Goal: Information Seeking & Learning: Learn about a topic

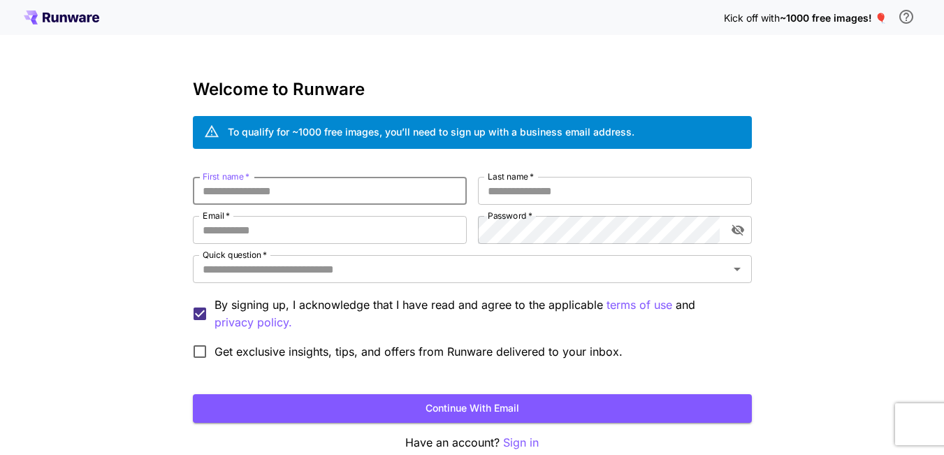
click at [347, 196] on input "First name   *" at bounding box center [330, 191] width 274 height 28
type input "*****"
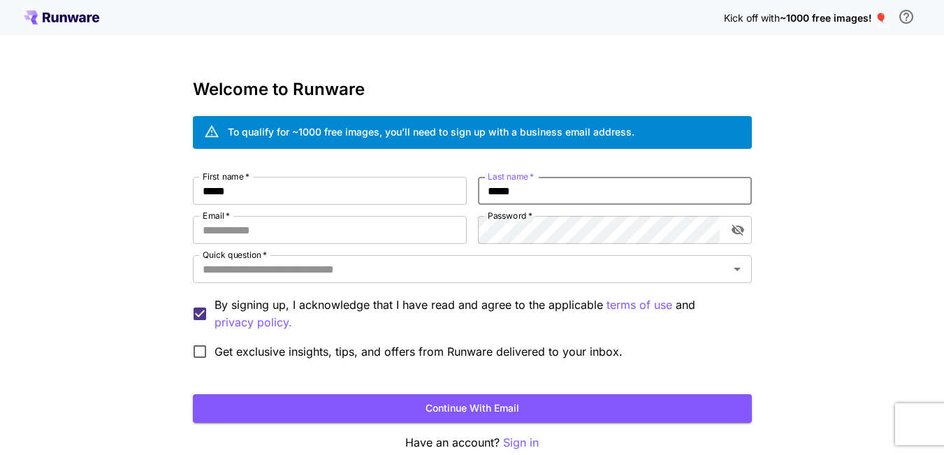
type input "*****"
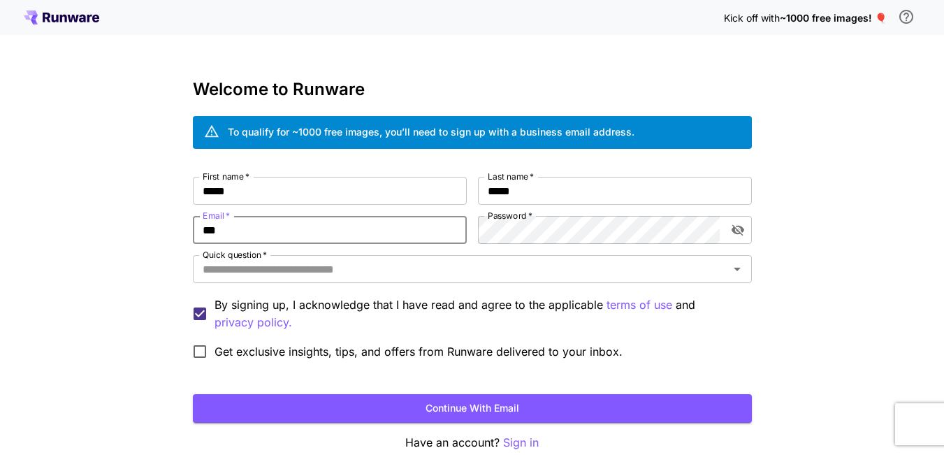
type input "**********"
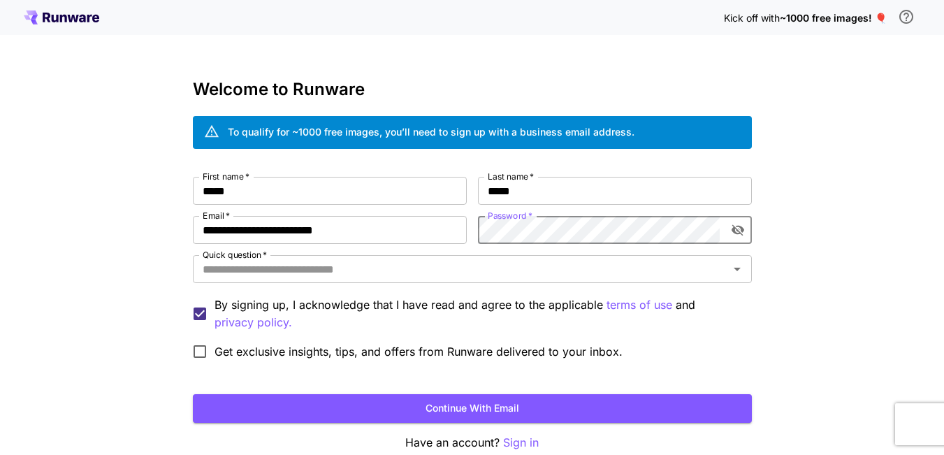
click at [737, 231] on icon "toggle password visibility" at bounding box center [737, 230] width 13 height 11
click at [514, 281] on div "Quick question   *" at bounding box center [472, 269] width 559 height 28
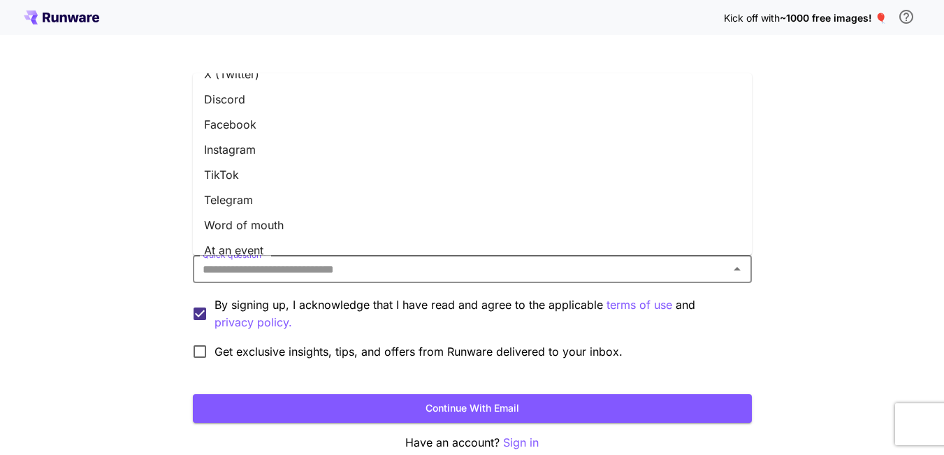
scroll to position [67, 0]
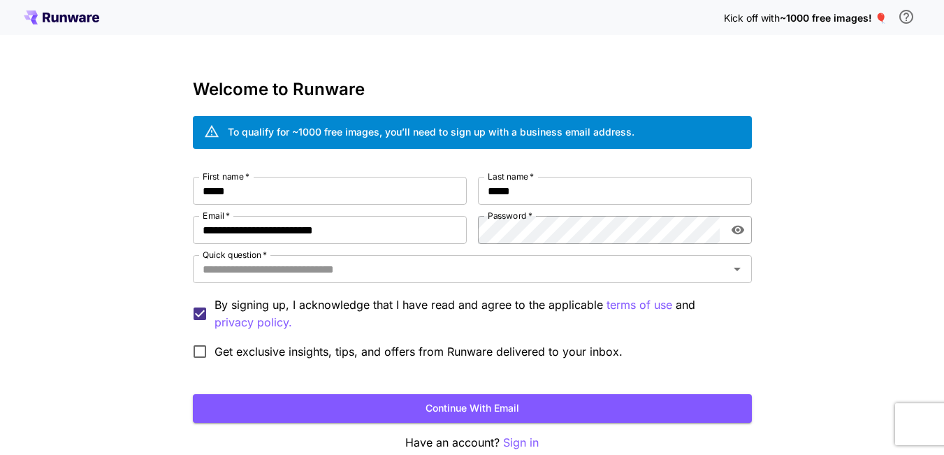
click at [173, 222] on div "**********" at bounding box center [472, 263] width 944 height 526
click at [318, 273] on input "Quick question   *" at bounding box center [461, 269] width 528 height 20
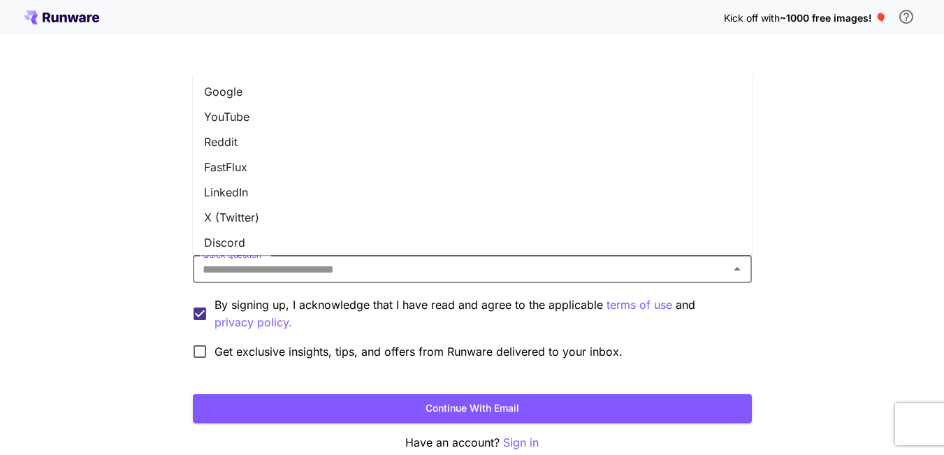
click at [254, 123] on li "YouTube" at bounding box center [472, 116] width 559 height 25
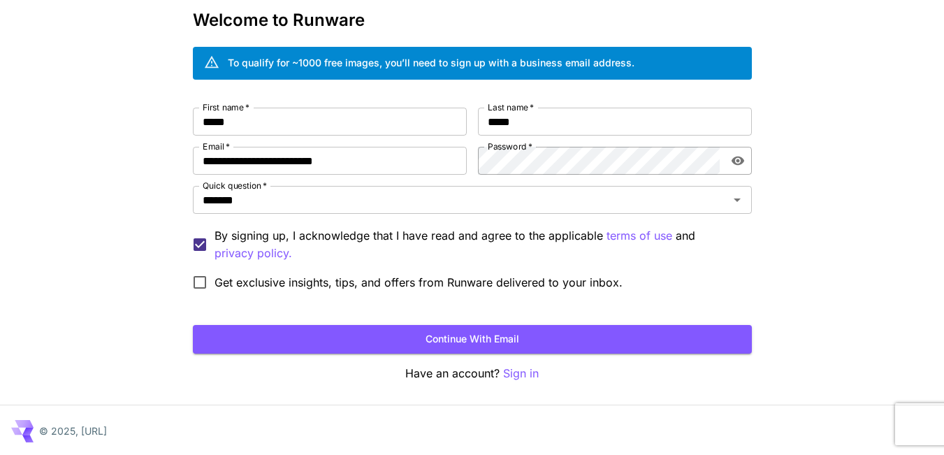
scroll to position [71, 0]
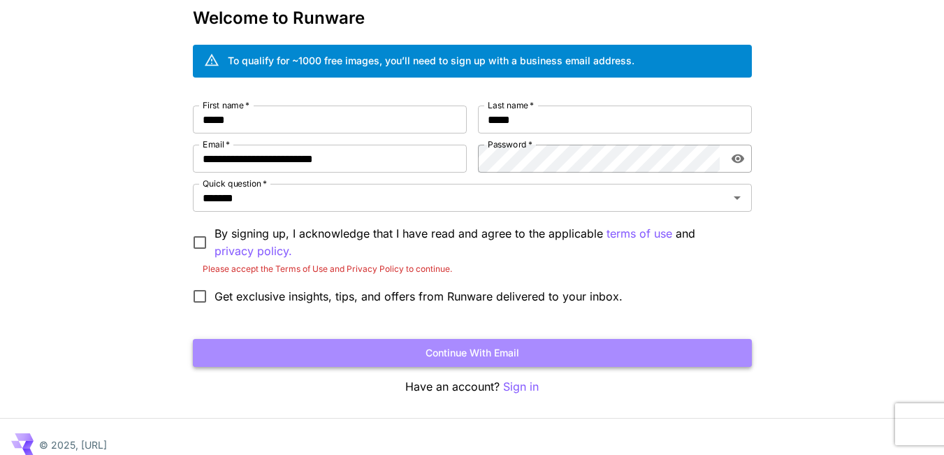
click at [354, 359] on button "Continue with email" at bounding box center [472, 353] width 559 height 29
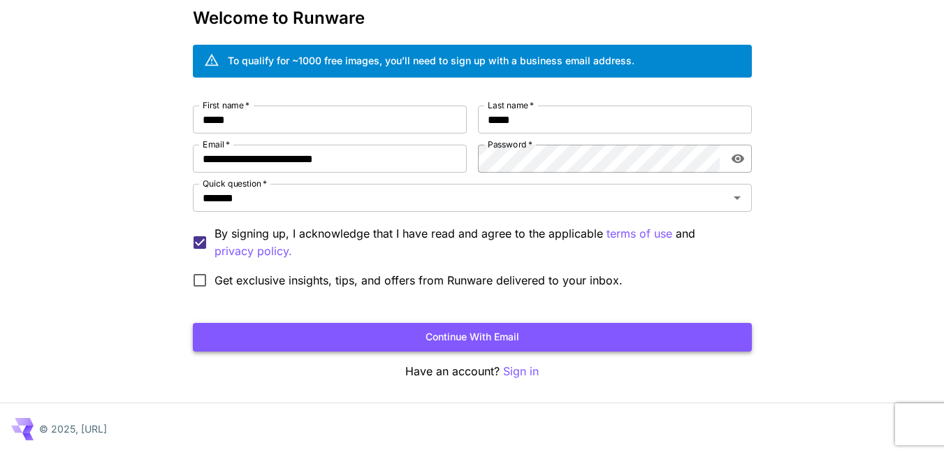
click at [337, 342] on button "Continue with email" at bounding box center [472, 337] width 559 height 29
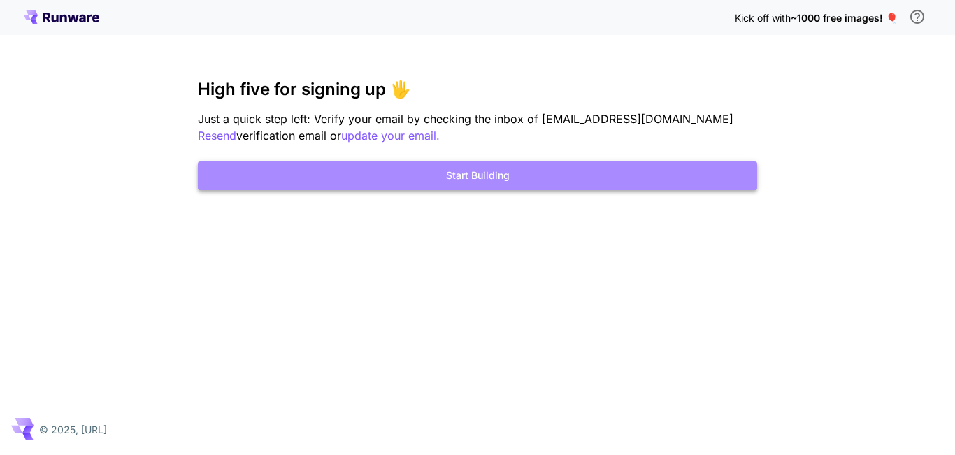
click at [512, 180] on button "Start Building" at bounding box center [477, 175] width 559 height 29
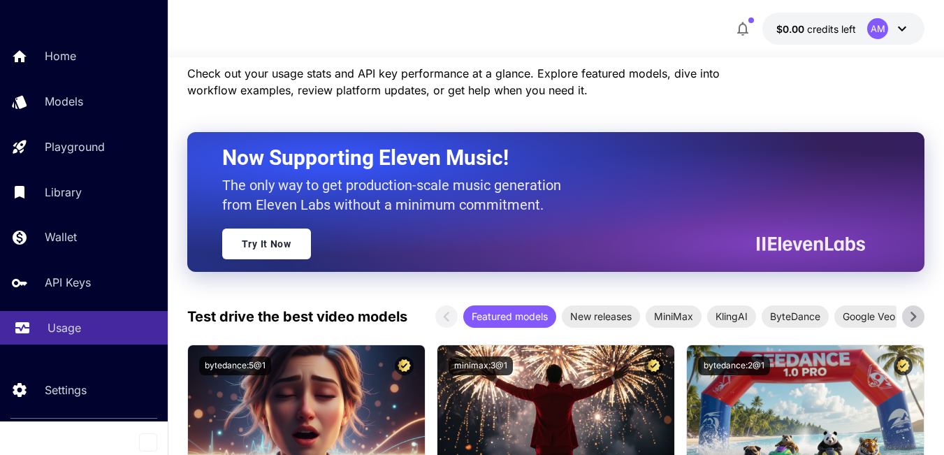
scroll to position [210, 0]
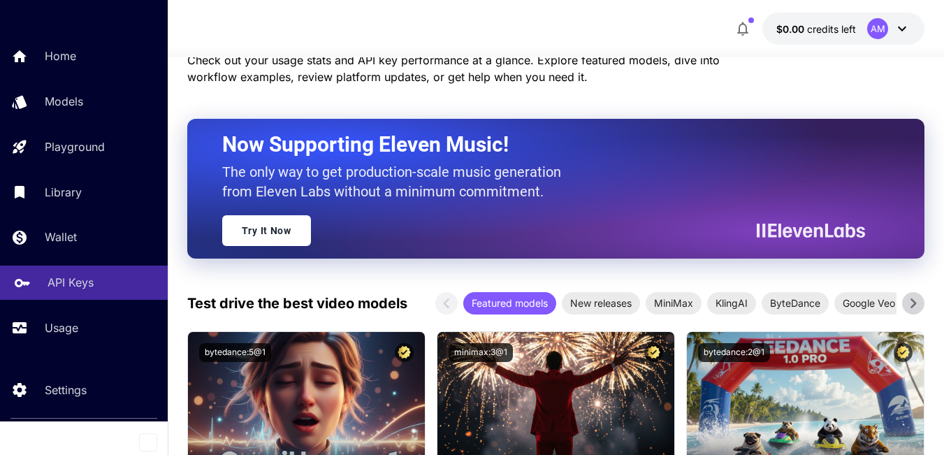
click at [66, 277] on p "API Keys" at bounding box center [71, 282] width 46 height 17
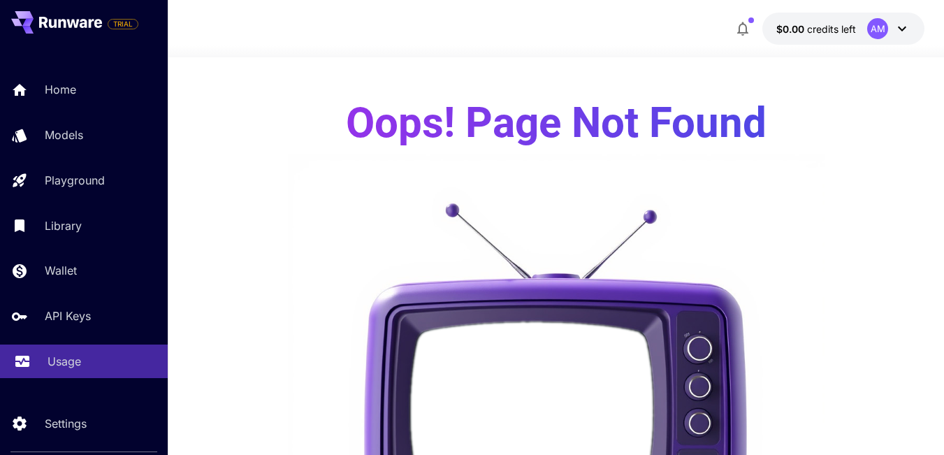
click at [85, 359] on div "Usage" at bounding box center [102, 361] width 109 height 17
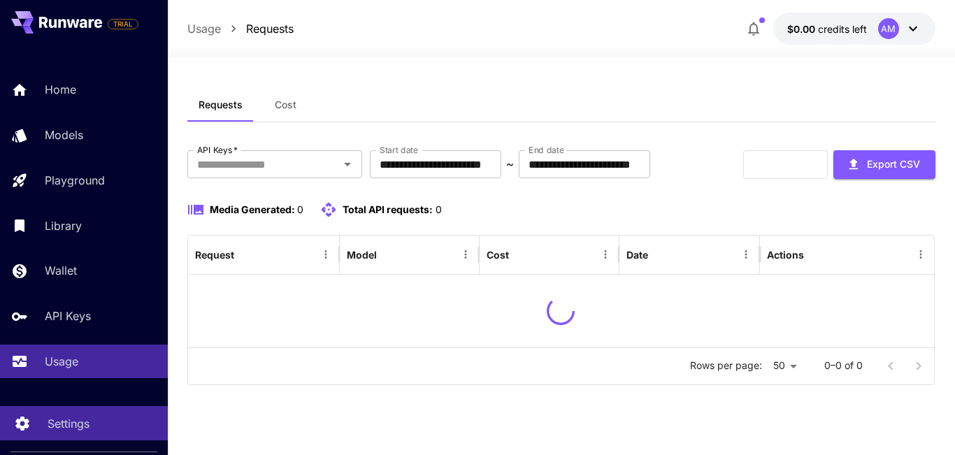
click at [80, 424] on p "Settings" at bounding box center [69, 423] width 42 height 17
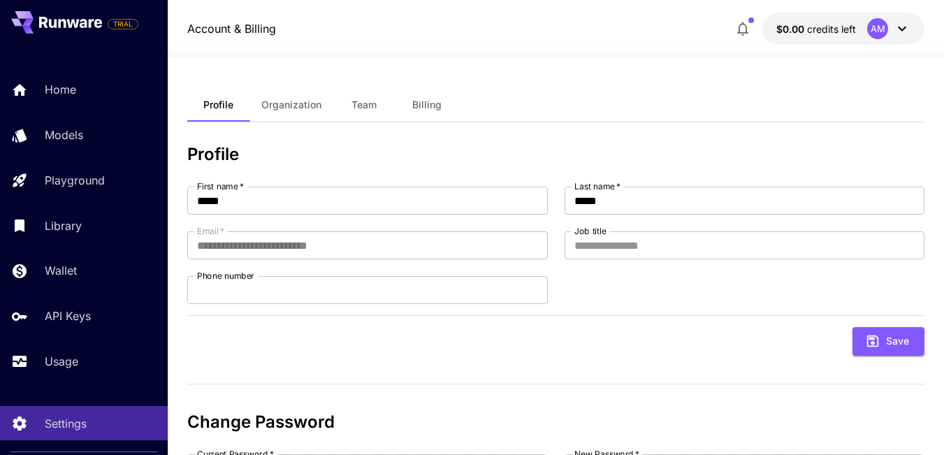
click at [280, 101] on span "Organization" at bounding box center [291, 105] width 60 height 13
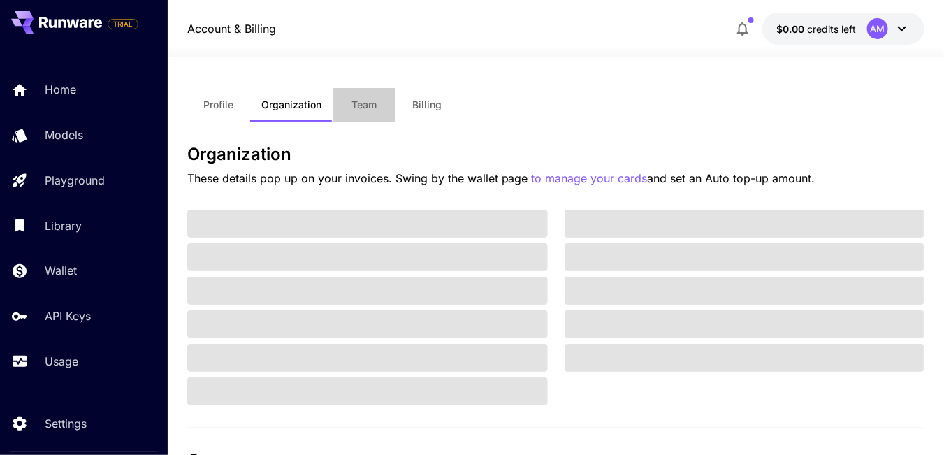
click at [383, 110] on button "Team" at bounding box center [364, 105] width 63 height 34
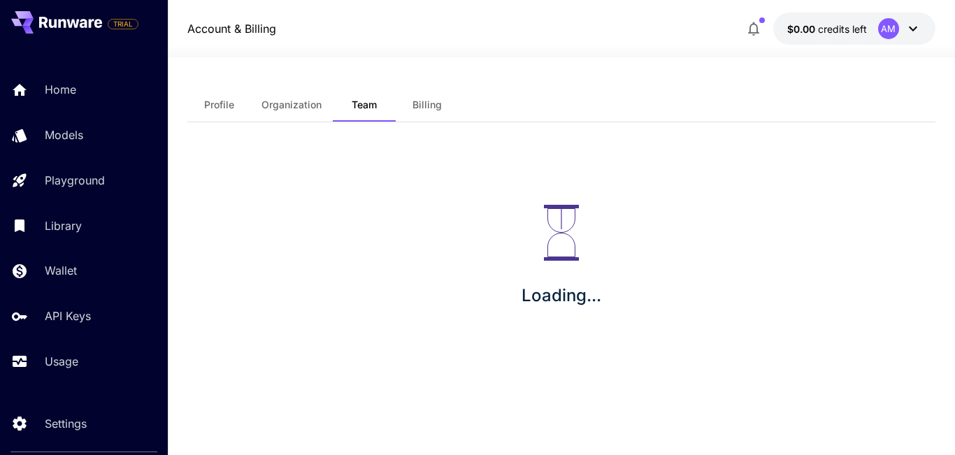
click at [488, 117] on div "Profile Organization Team Billing" at bounding box center [561, 105] width 748 height 34
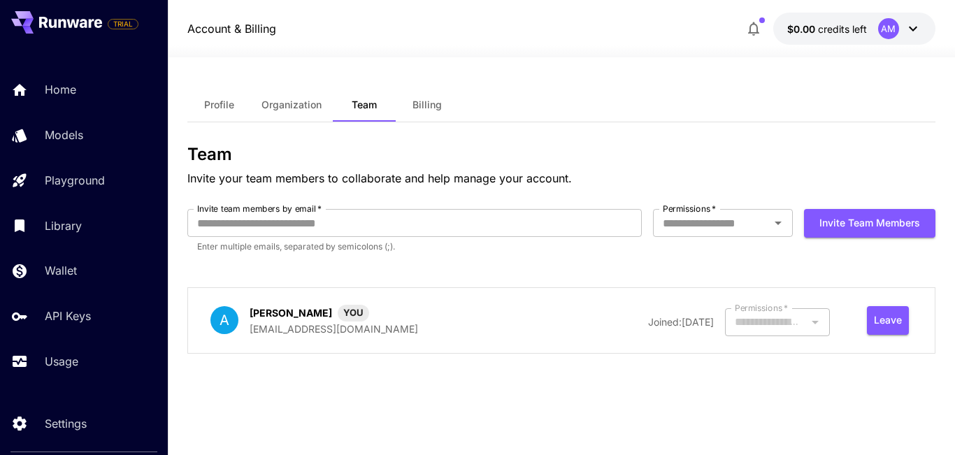
click at [417, 114] on button "Billing" at bounding box center [427, 105] width 63 height 34
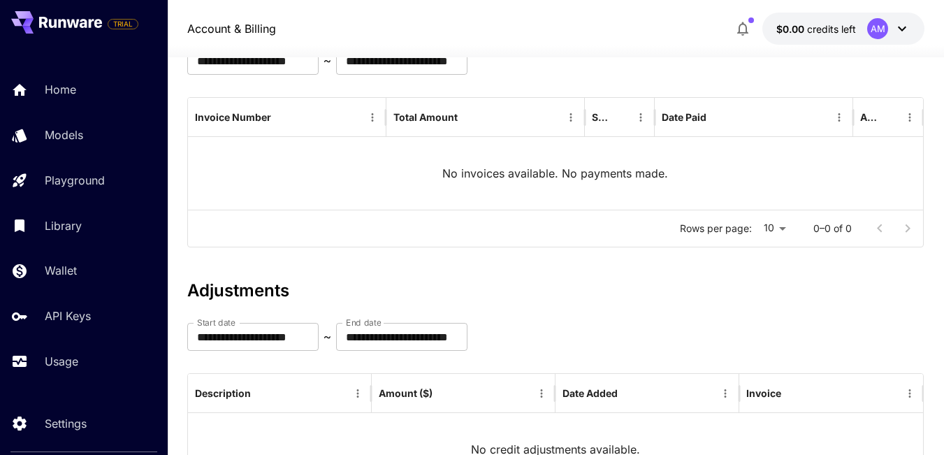
scroll to position [250, 0]
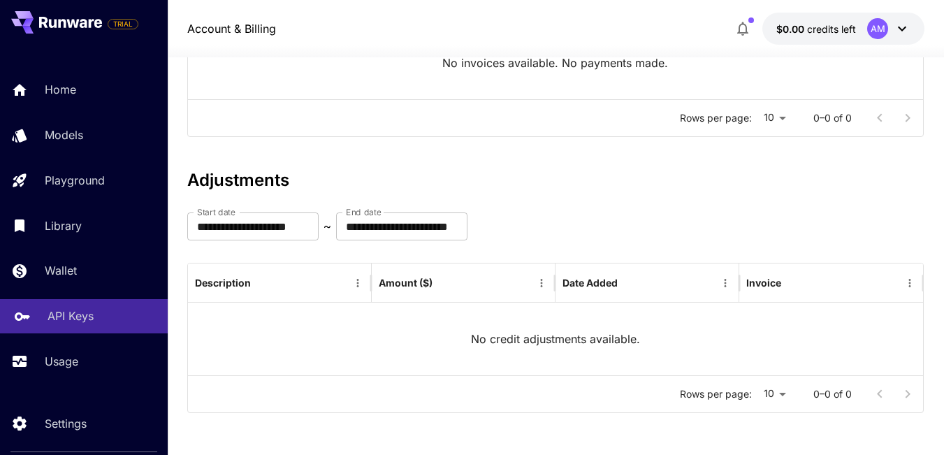
click at [65, 318] on p "API Keys" at bounding box center [71, 315] width 46 height 17
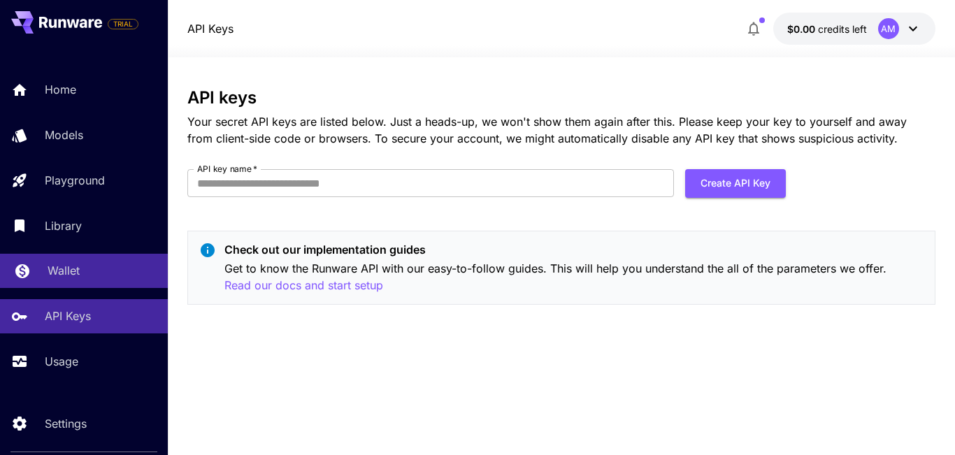
click at [79, 261] on link "Wallet" at bounding box center [84, 271] width 168 height 34
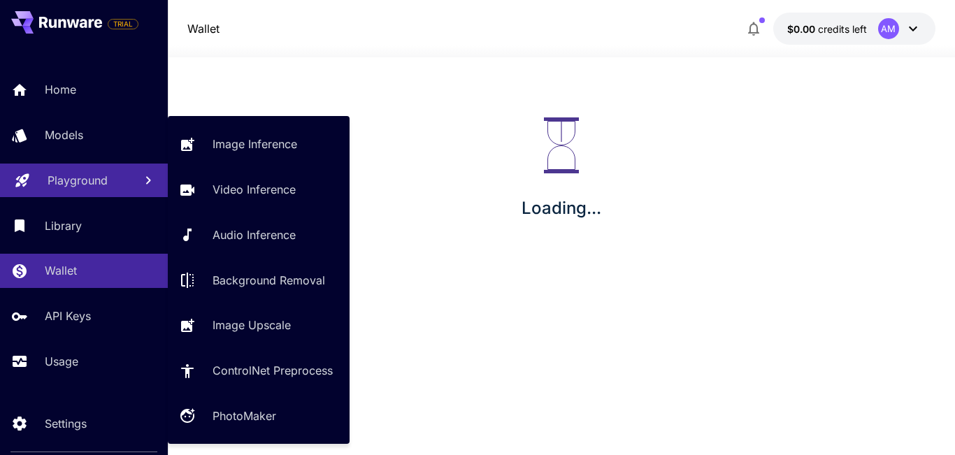
click at [82, 170] on link "Playground" at bounding box center [84, 181] width 168 height 34
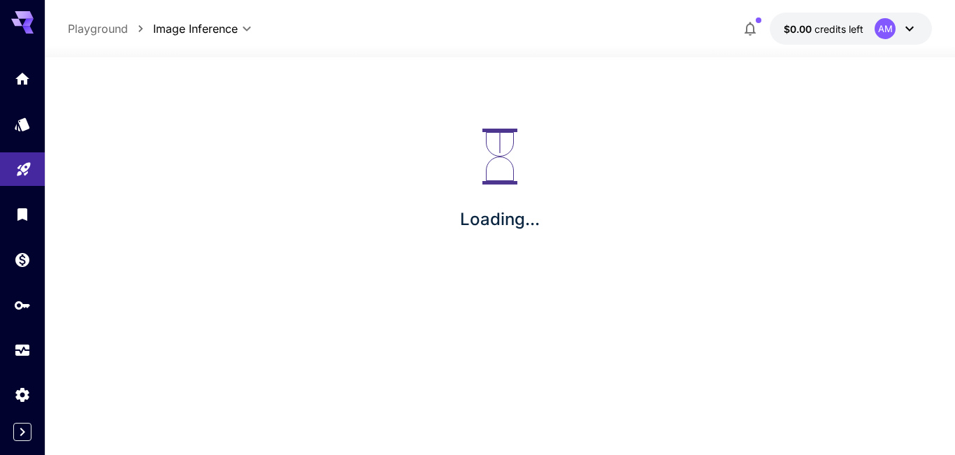
click at [38, 171] on link at bounding box center [22, 169] width 45 height 34
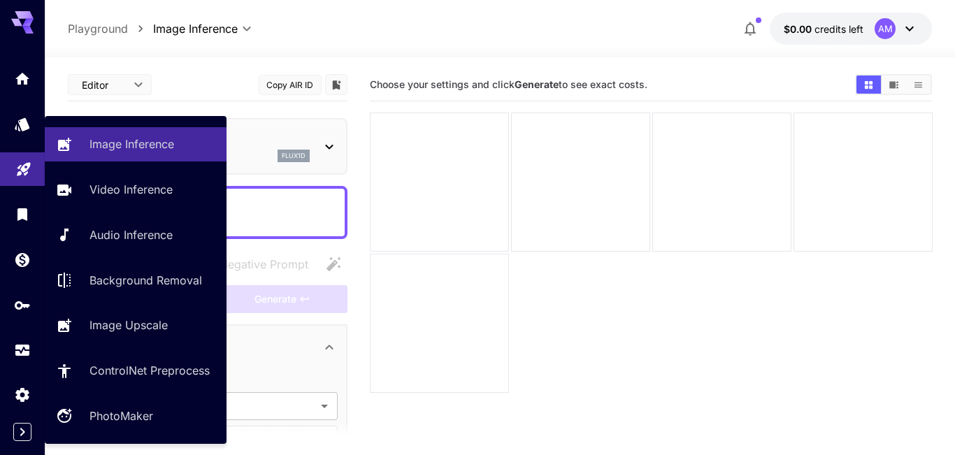
type input "**********"
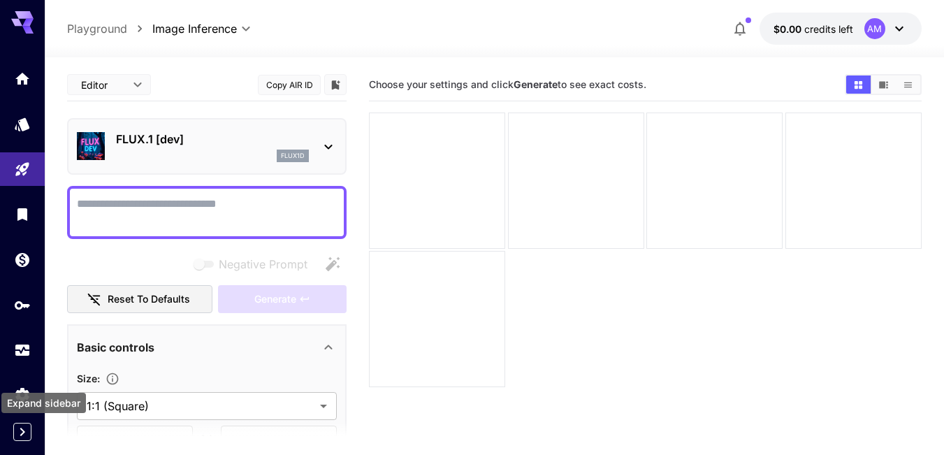
click at [18, 435] on icon "Expand sidebar" at bounding box center [22, 431] width 17 height 17
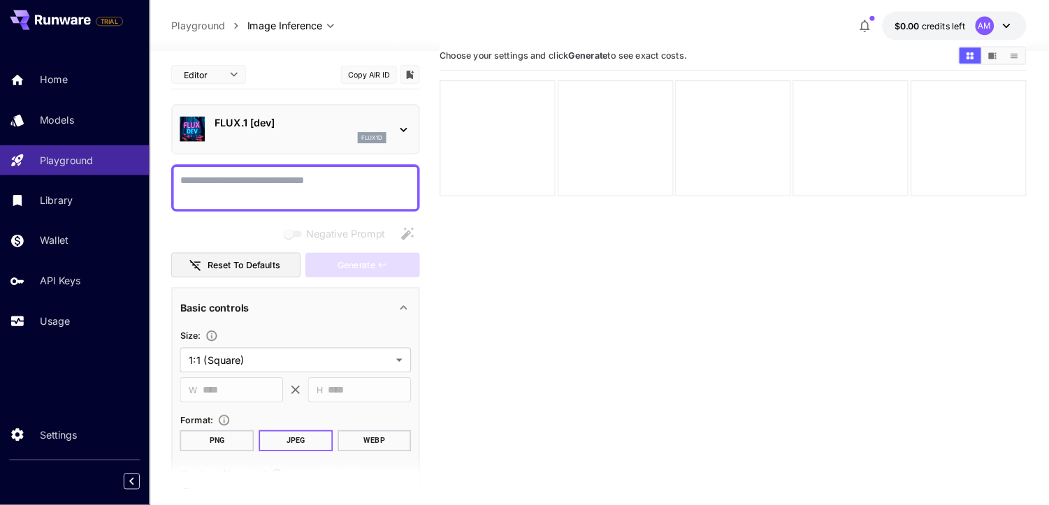
scroll to position [22, 0]
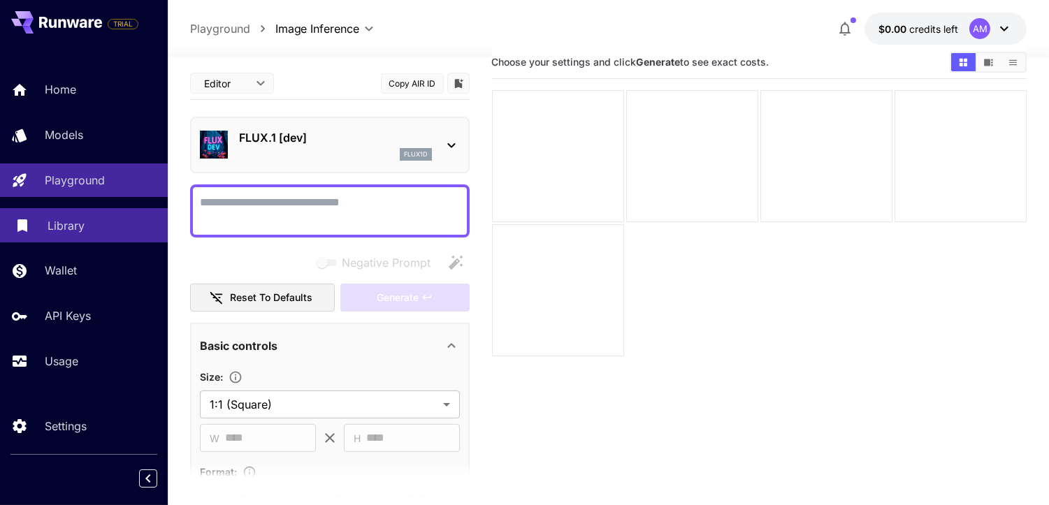
click at [48, 224] on p "Library" at bounding box center [66, 225] width 37 height 17
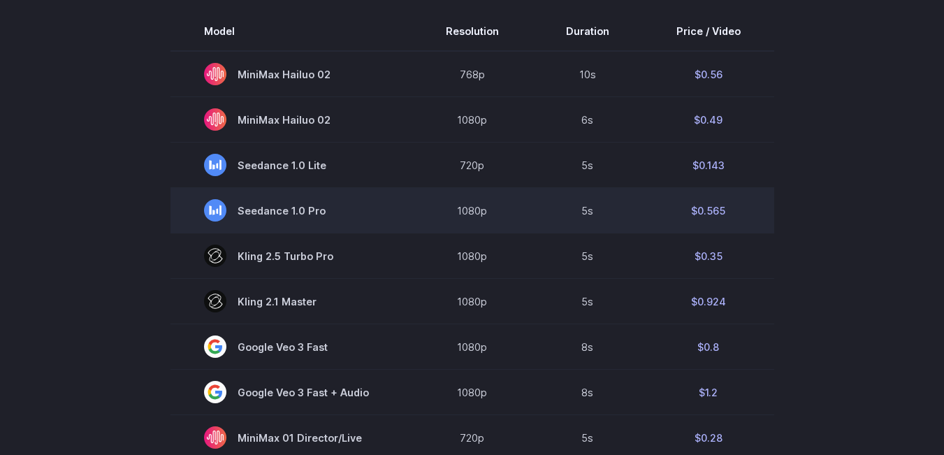
scroll to position [419, 0]
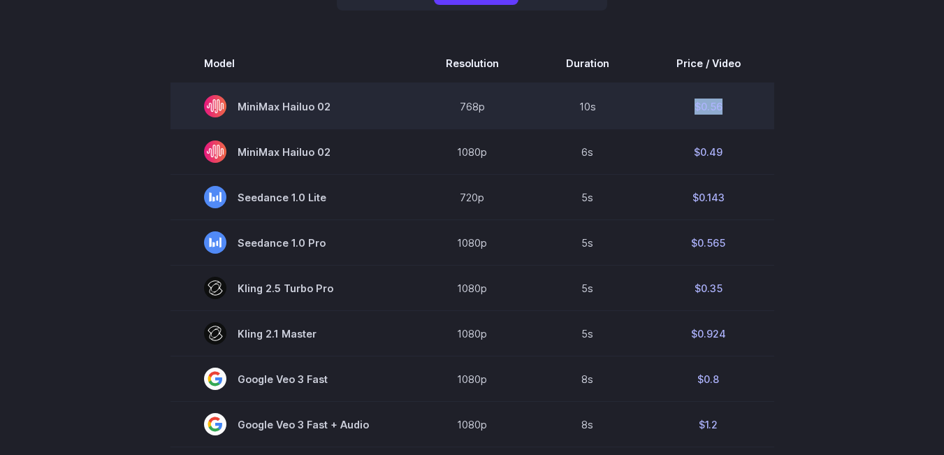
drag, startPoint x: 695, startPoint y: 108, endPoint x: 760, endPoint y: 109, distance: 65.0
click at [738, 109] on td "$0.56" at bounding box center [708, 106] width 131 height 46
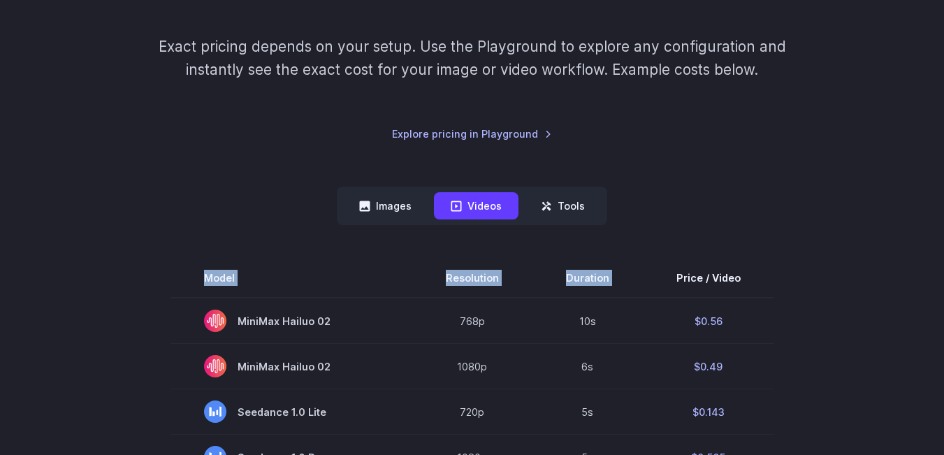
drag, startPoint x: 677, startPoint y: 57, endPoint x: 790, endPoint y: 78, distance: 114.6
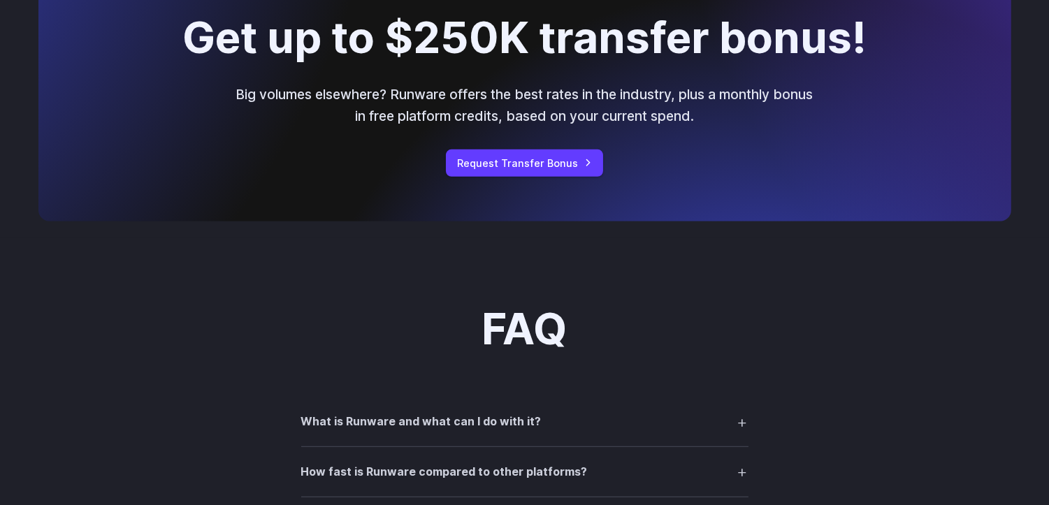
scroll to position [1559, 0]
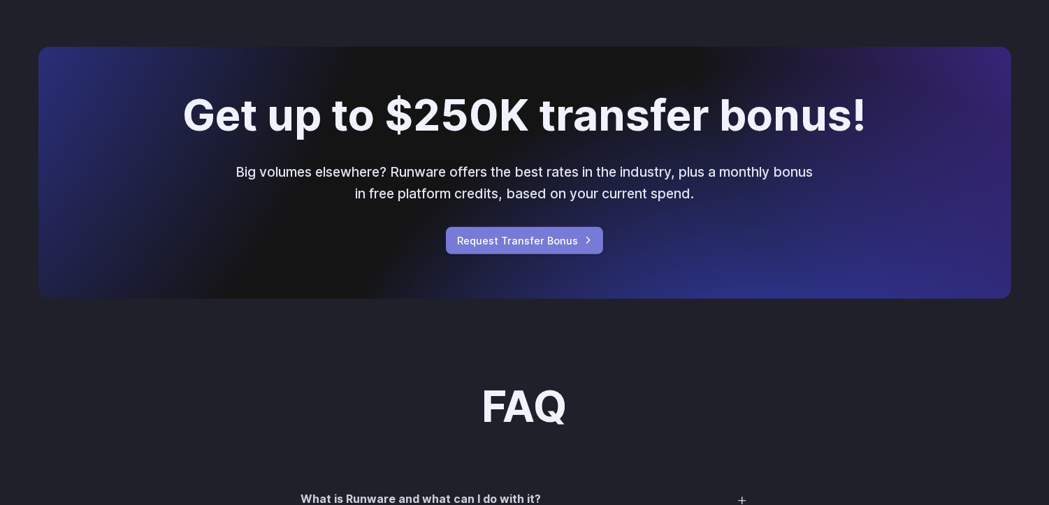
click at [498, 249] on link "Request Transfer Bonus" at bounding box center [524, 240] width 157 height 27
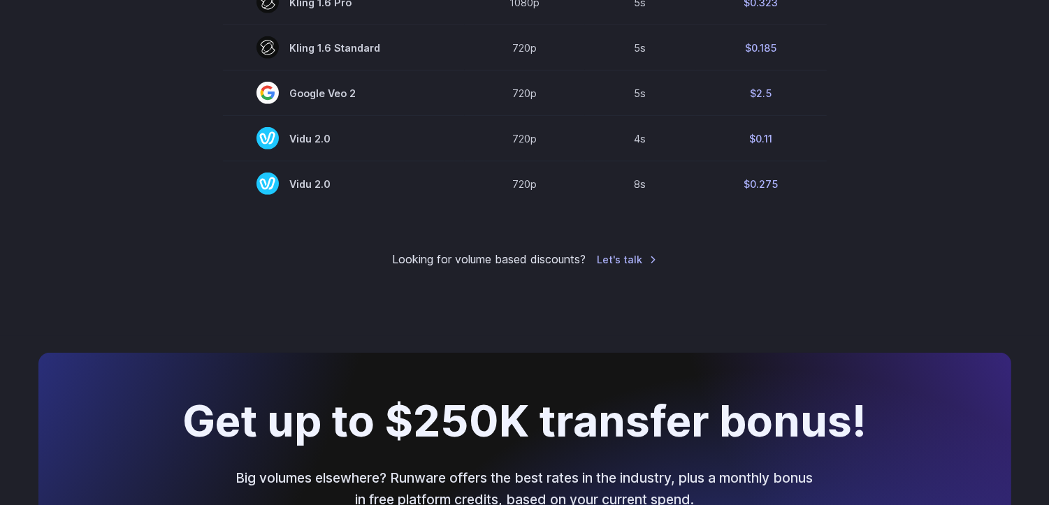
scroll to position [1015, 0]
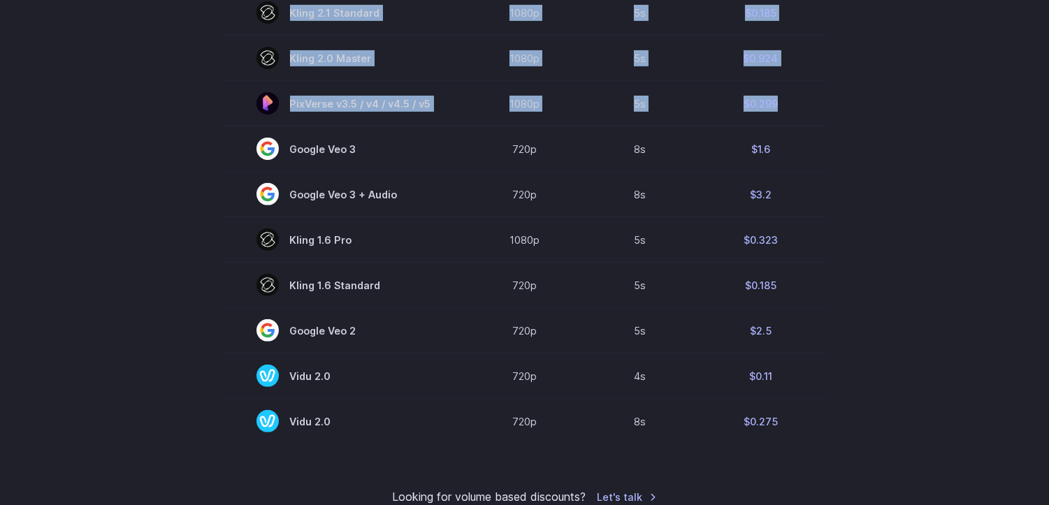
drag, startPoint x: 376, startPoint y: 156, endPoint x: 205, endPoint y: 144, distance: 170.9
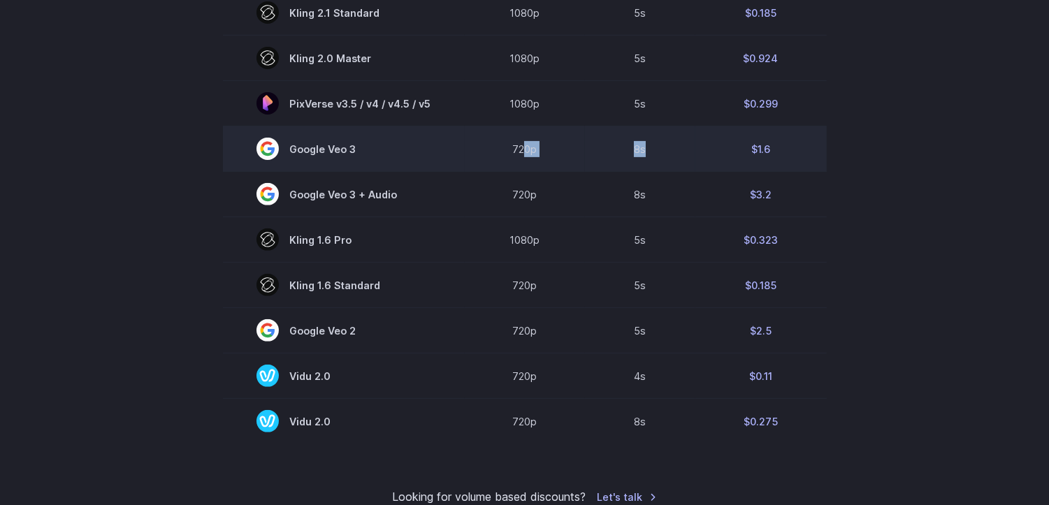
drag, startPoint x: 615, startPoint y: 150, endPoint x: 552, endPoint y: 148, distance: 62.9
click at [514, 150] on tr "Google Veo 3 720p 8s $1.6" at bounding box center [525, 148] width 604 height 45
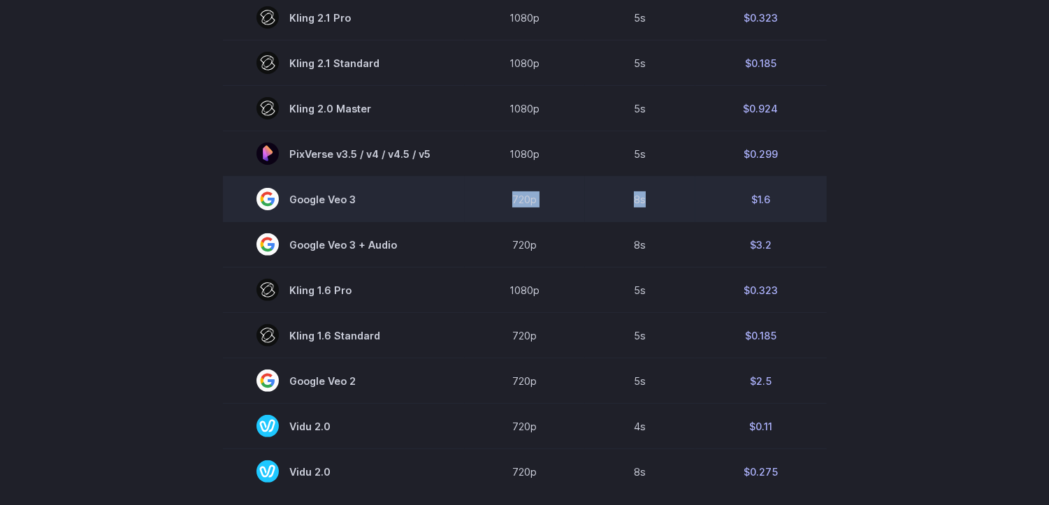
scroll to position [938, 0]
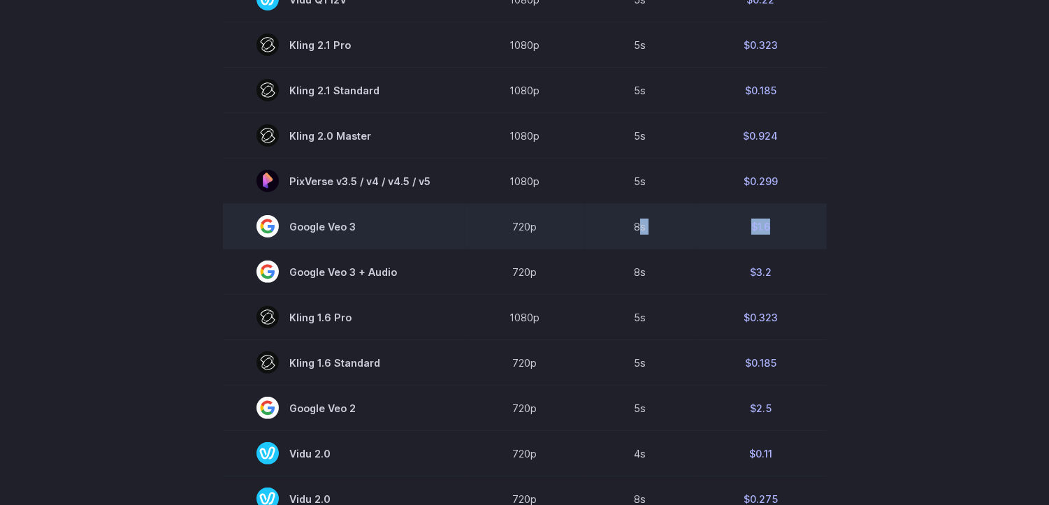
drag, startPoint x: 756, startPoint y: 229, endPoint x: 639, endPoint y: 228, distance: 117.4
click at [639, 228] on tr "Google Veo 3 720p 8s $1.6" at bounding box center [525, 226] width 604 height 45
click at [748, 238] on td "$1.6" at bounding box center [760, 226] width 131 height 45
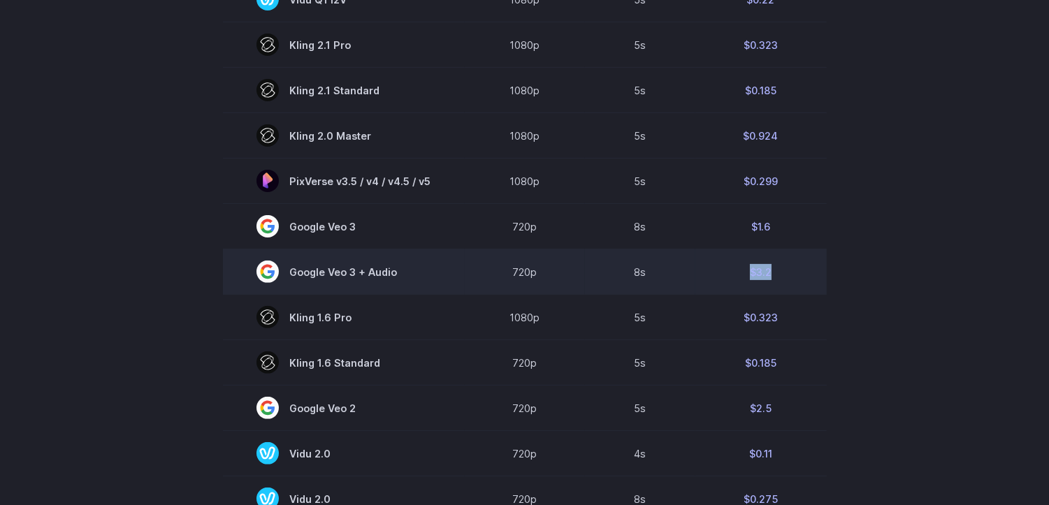
click at [681, 275] on tr "Google Veo 3 + Audio 720p 8s $3.2" at bounding box center [525, 271] width 604 height 45
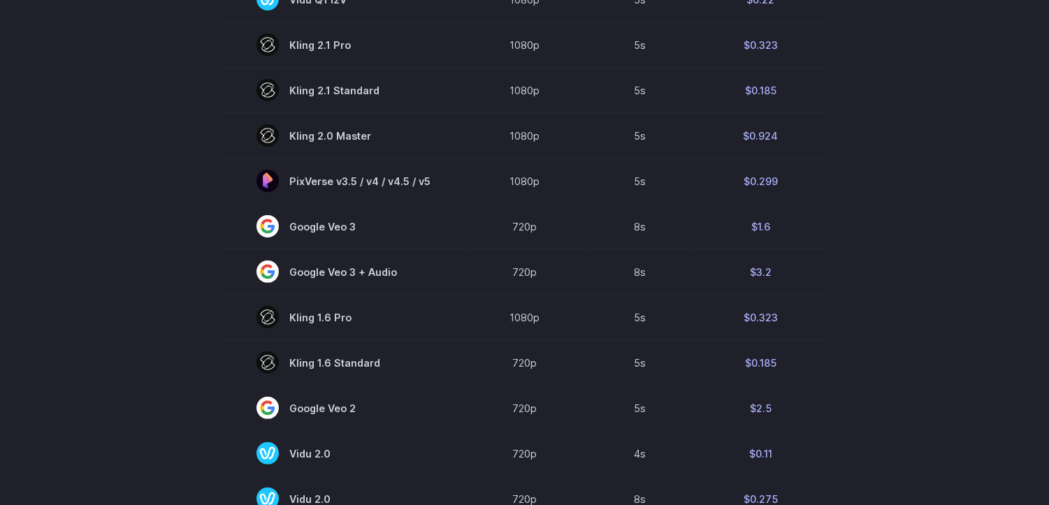
click at [846, 320] on section "Model Resolution Duration Price / Video MiniMax Hailuo 02 768p 10s $0.56 MiniMa…" at bounding box center [524, 24] width 973 height 993
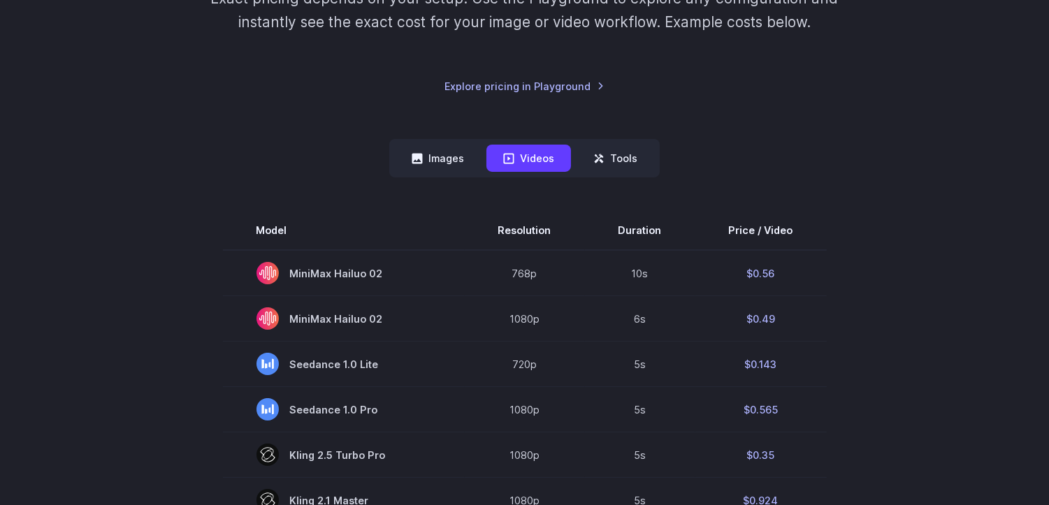
scroll to position [239, 0]
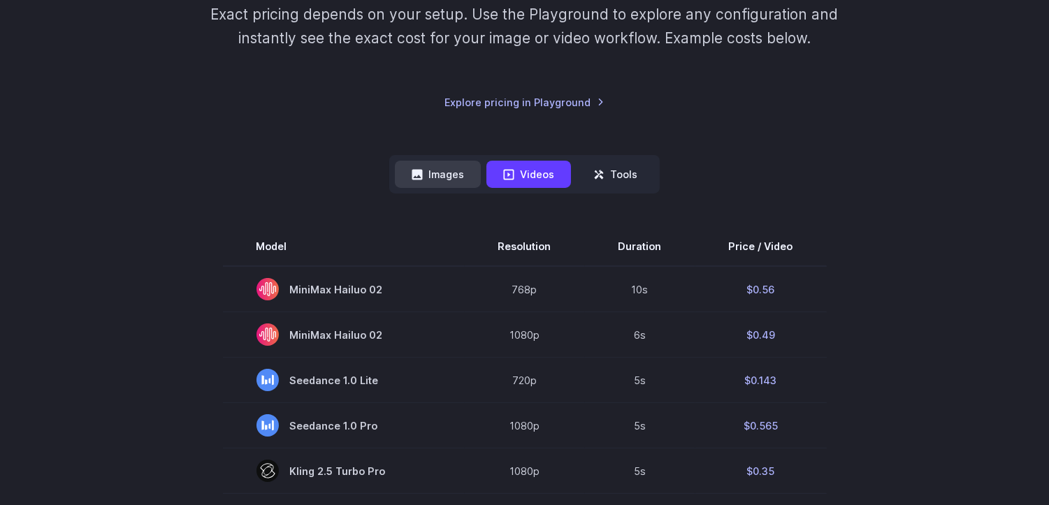
click at [446, 175] on button "Images" at bounding box center [438, 174] width 86 height 27
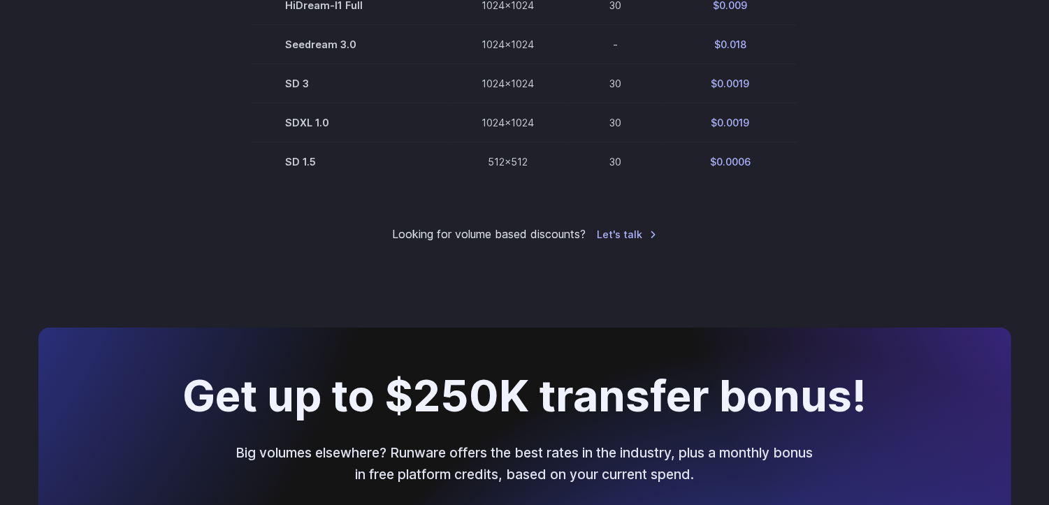
scroll to position [795, 0]
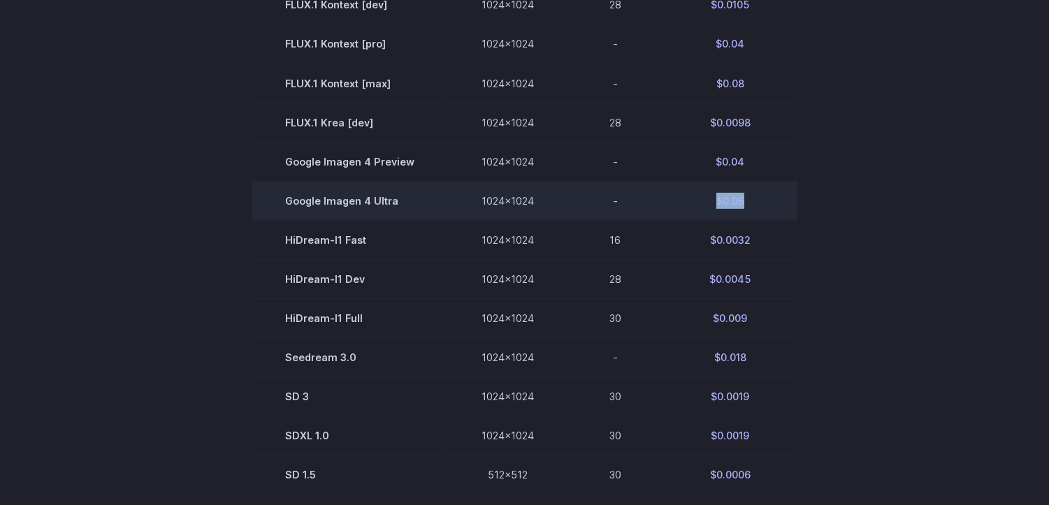
drag, startPoint x: 741, startPoint y: 204, endPoint x: 665, endPoint y: 210, distance: 76.4
click at [665, 210] on td "$0.06" at bounding box center [730, 200] width 134 height 39
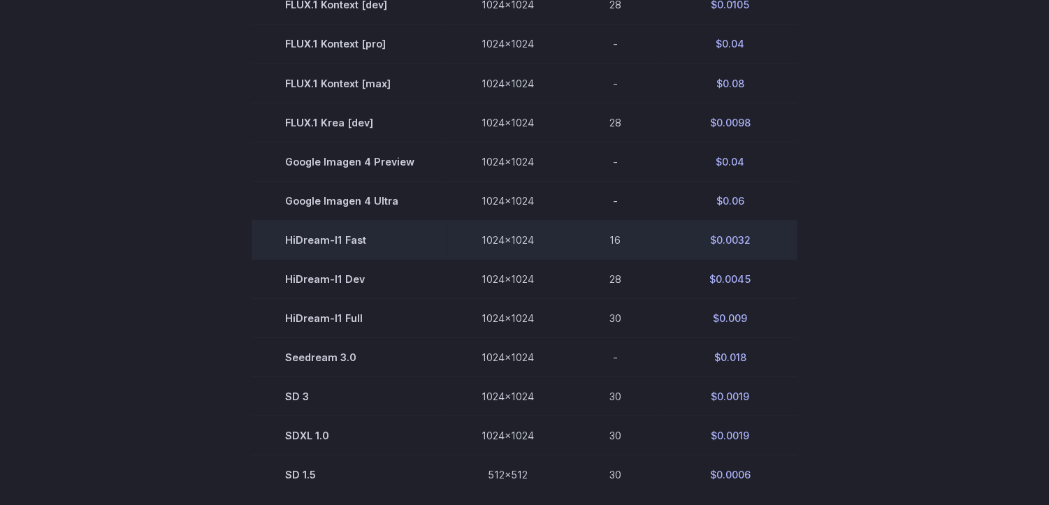
click at [690, 231] on td "$0.0032" at bounding box center [730, 239] width 134 height 39
drag, startPoint x: 693, startPoint y: 238, endPoint x: 763, endPoint y: 235, distance: 70.7
click at [763, 235] on td "$0.0032" at bounding box center [730, 239] width 134 height 39
click at [767, 234] on td "$0.0032" at bounding box center [730, 239] width 134 height 39
drag, startPoint x: 748, startPoint y: 239, endPoint x: 635, endPoint y: 243, distance: 114.0
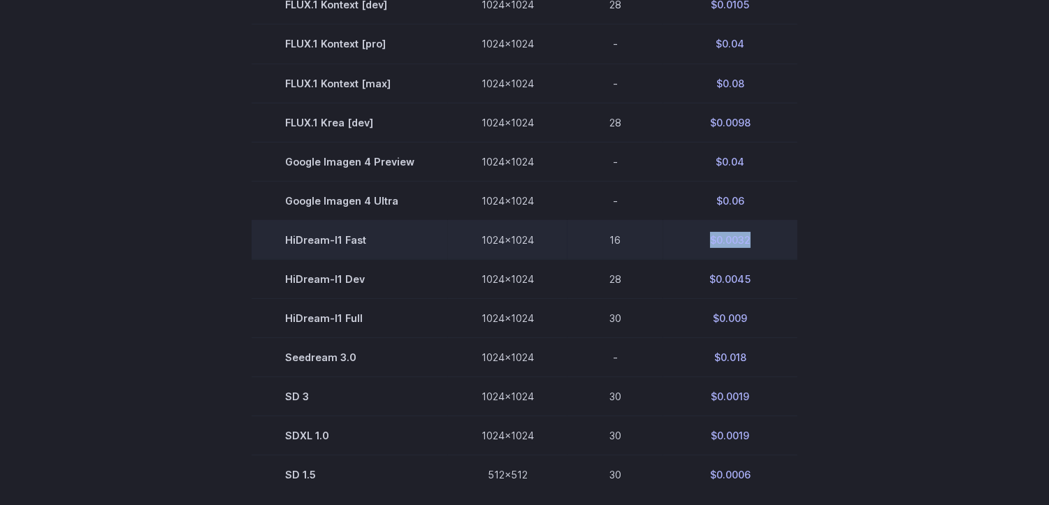
click at [638, 245] on tr "HiDream-I1 Fast 1024x1024 16 $0.0032" at bounding box center [525, 239] width 546 height 39
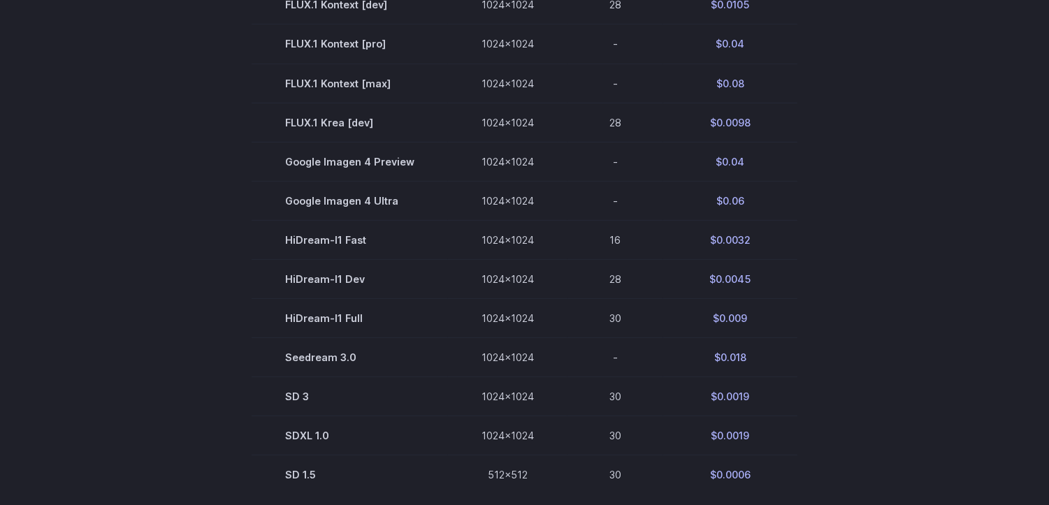
click at [883, 234] on section "Model Size Steps Price / Image FLUX.1 [schnell] 1024x1024 4 $0.0013 FLUX.1 [dev…" at bounding box center [524, 83] width 973 height 823
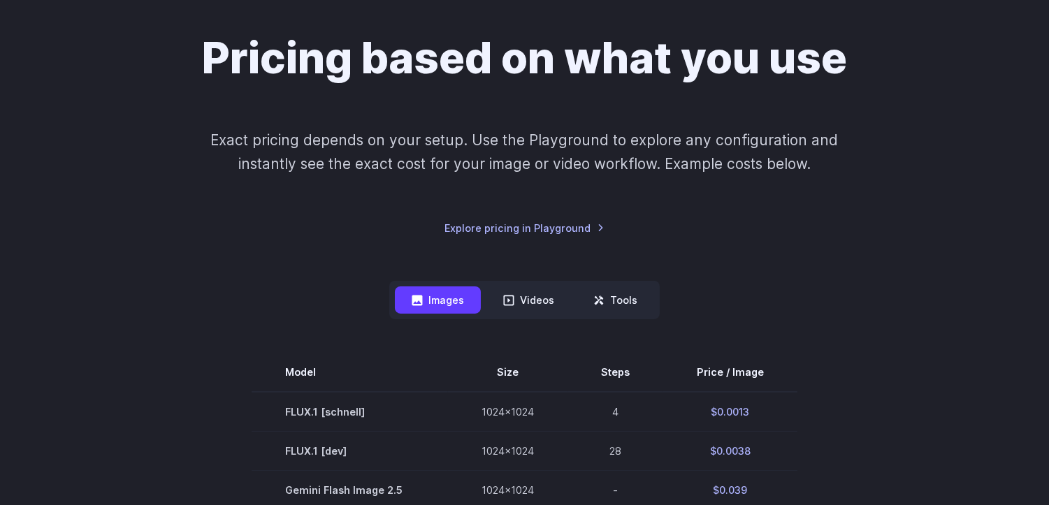
scroll to position [0, 0]
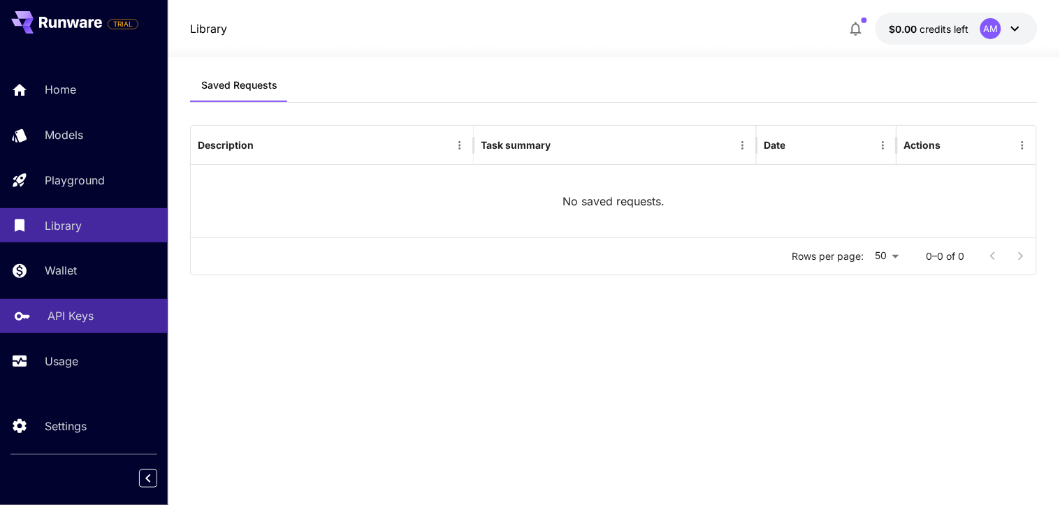
click at [66, 319] on p "API Keys" at bounding box center [71, 315] width 46 height 17
